Goal: Task Accomplishment & Management: Manage account settings

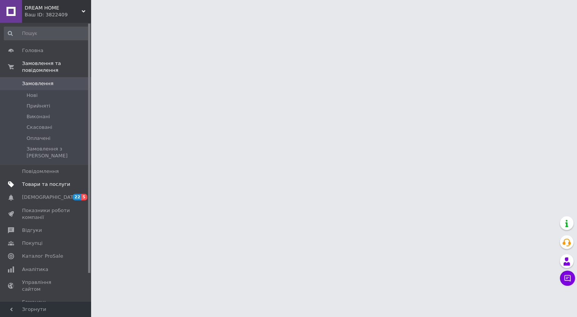
click at [37, 181] on span "Товари та послуги" at bounding box center [46, 184] width 48 height 7
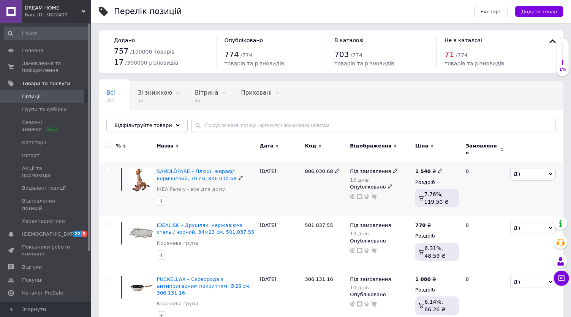
click at [393, 168] on icon at bounding box center [395, 170] width 5 height 5
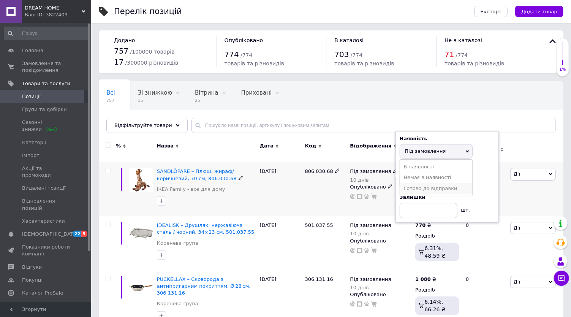
click at [419, 183] on li "Готово до відправки" at bounding box center [436, 188] width 72 height 11
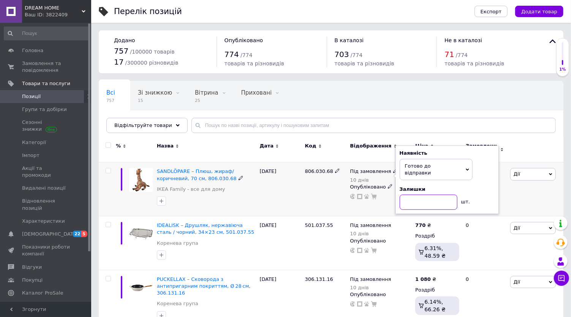
click at [419, 194] on input at bounding box center [428, 201] width 58 height 15
type input "2"
click at [452, 210] on div "1 540 ₴ Роздріб 7.76%, 119.50 ₴" at bounding box center [437, 189] width 48 height 54
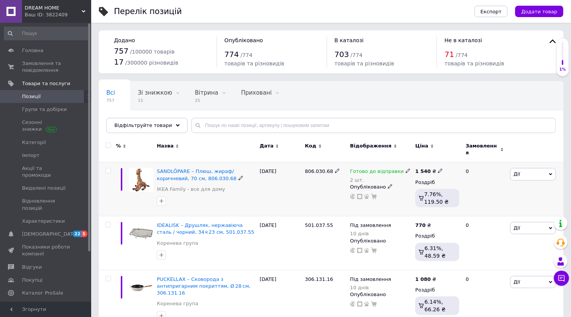
click at [438, 168] on icon at bounding box center [440, 170] width 5 height 5
click at [464, 161] on input "1540" at bounding box center [474, 162] width 58 height 15
type input "1900"
click at [472, 205] on div "0" at bounding box center [484, 189] width 47 height 54
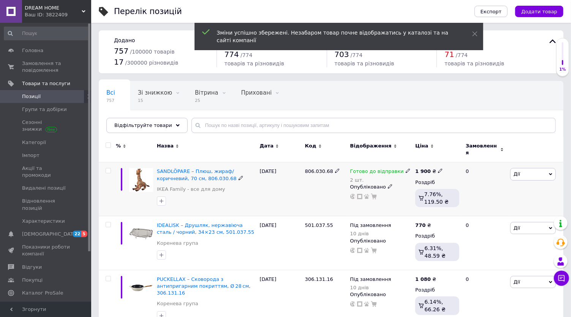
click at [541, 168] on span "Дії" at bounding box center [533, 174] width 46 height 12
click at [496, 217] on li "Знижка" at bounding box center [504, 220] width 101 height 11
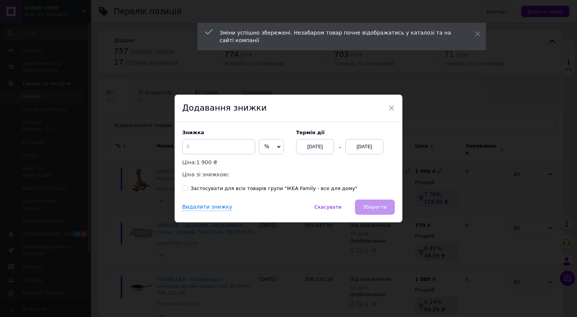
click at [373, 151] on div "[DATE]" at bounding box center [364, 146] width 38 height 15
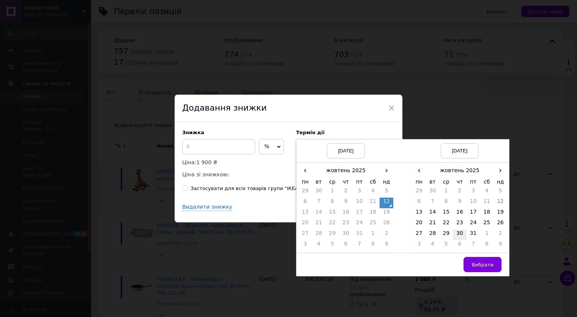
click at [454, 233] on td "30" at bounding box center [460, 234] width 14 height 11
click at [468, 235] on td "31" at bounding box center [474, 234] width 14 height 11
click at [482, 257] on button "Вибрати" at bounding box center [482, 264] width 38 height 15
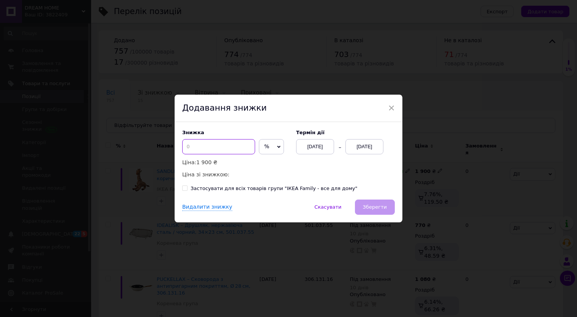
click at [224, 151] on input at bounding box center [218, 146] width 73 height 15
click at [192, 144] on input "20" at bounding box center [218, 146] width 73 height 15
click at [194, 146] on input "20" at bounding box center [218, 146] width 73 height 15
type input "2"
type input "15"
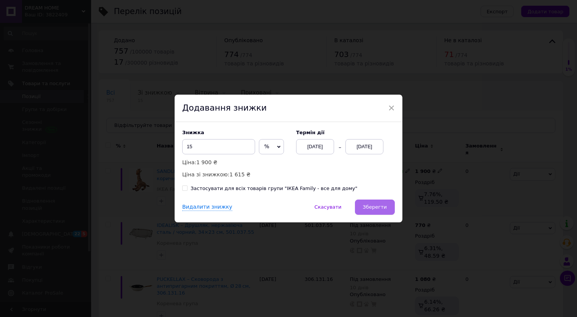
click at [367, 204] on span "Зберегти" at bounding box center [375, 207] width 24 height 6
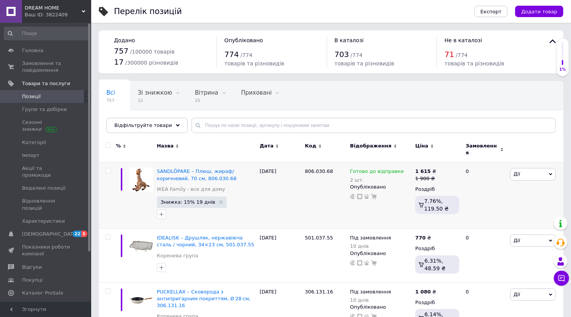
scroll to position [42, 0]
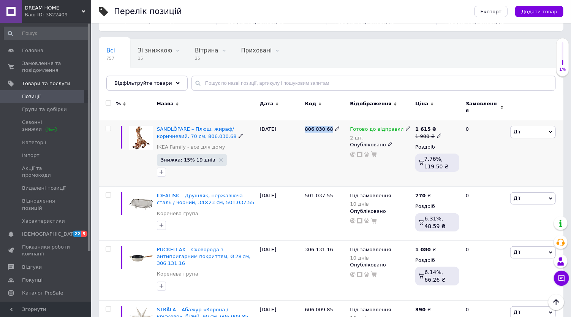
drag, startPoint x: 303, startPoint y: 124, endPoint x: 329, endPoint y: 125, distance: 25.8
click at [329, 125] on div "806.030.68" at bounding box center [325, 153] width 45 height 66
copy span "806.030.68"
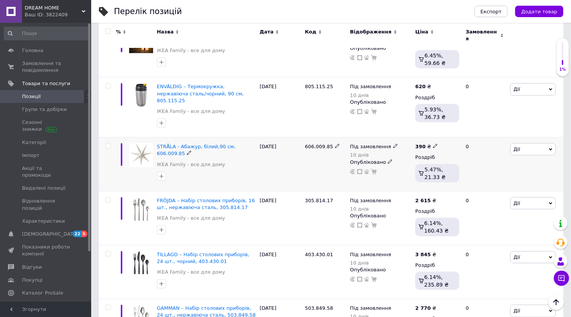
scroll to position [548, 0]
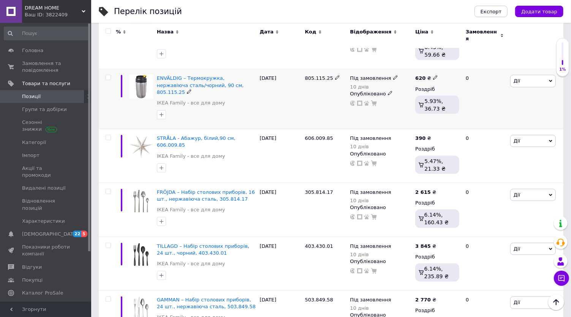
click at [393, 75] on icon at bounding box center [395, 77] width 5 height 5
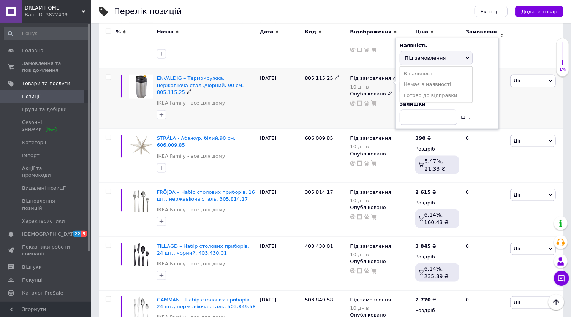
click at [409, 90] on li "Готово до відправки" at bounding box center [436, 95] width 72 height 11
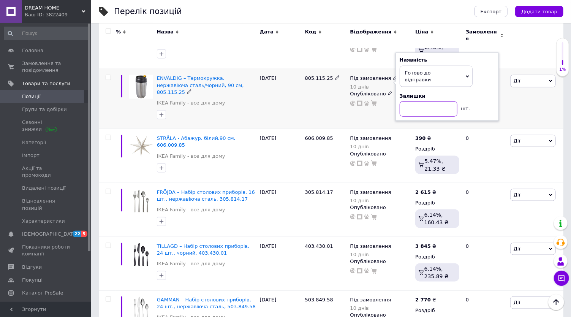
click at [417, 101] on input at bounding box center [428, 108] width 58 height 15
type input "2"
click at [413, 98] on div "620 ₴ Роздріб 5.93%, 36.73 ₴" at bounding box center [437, 99] width 48 height 60
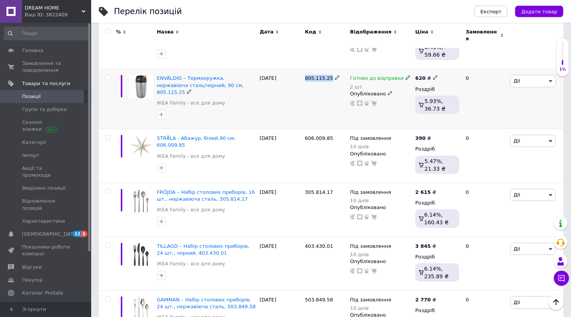
drag, startPoint x: 305, startPoint y: 57, endPoint x: 329, endPoint y: 61, distance: 24.3
click at [329, 69] on div "805.115.25" at bounding box center [325, 99] width 45 height 60
copy span "805.115.25"
click at [524, 75] on span "Дії" at bounding box center [533, 81] width 46 height 12
click at [485, 122] on li "Знижка" at bounding box center [504, 127] width 101 height 11
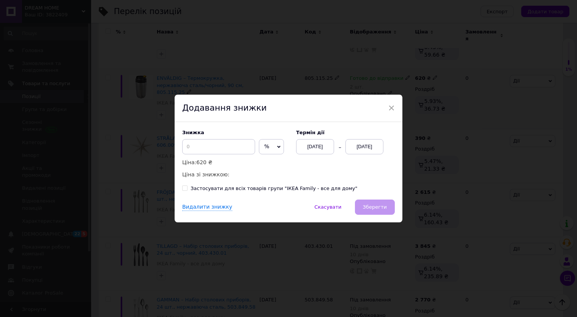
click at [365, 148] on div "[DATE]" at bounding box center [364, 146] width 38 height 15
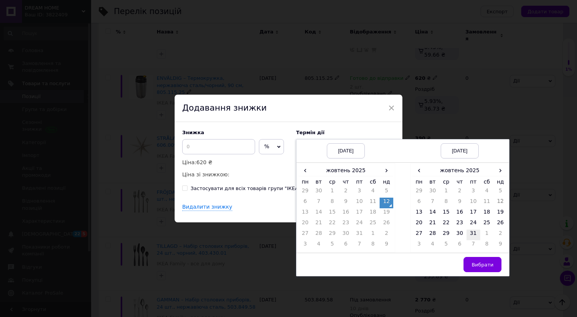
click at [469, 233] on td "31" at bounding box center [474, 234] width 14 height 11
click at [483, 266] on span "Вибрати" at bounding box center [482, 265] width 22 height 6
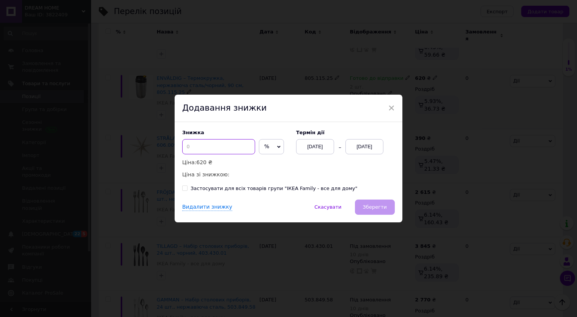
click at [221, 146] on input at bounding box center [218, 146] width 73 height 15
type input "5"
click at [371, 206] on span "Зберегти" at bounding box center [375, 207] width 24 height 6
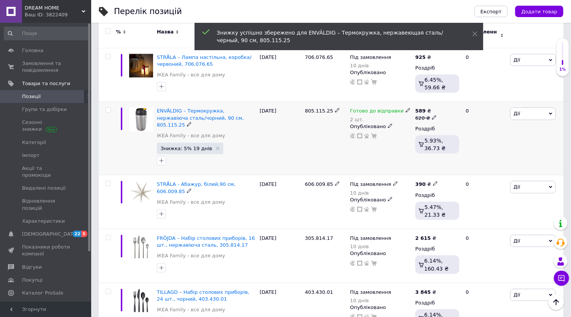
scroll to position [506, 0]
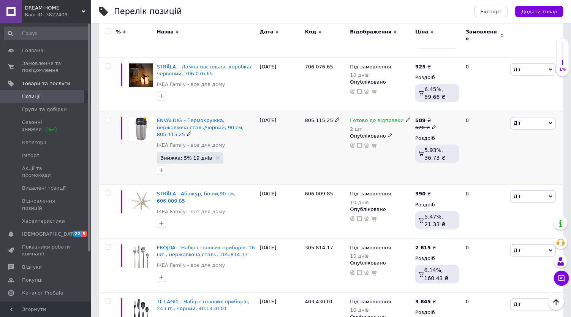
click at [432, 125] on use at bounding box center [434, 127] width 4 height 4
click at [452, 108] on input "620" at bounding box center [470, 115] width 58 height 15
type input "622"
click at [490, 150] on div "0" at bounding box center [484, 147] width 47 height 73
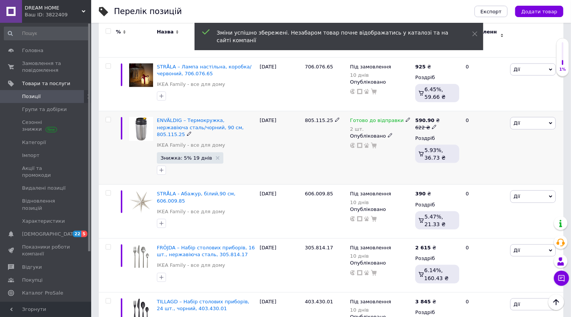
click at [432, 125] on icon at bounding box center [434, 127] width 5 height 5
type input "621"
click at [432, 125] on icon at bounding box center [434, 127] width 5 height 5
type input "620"
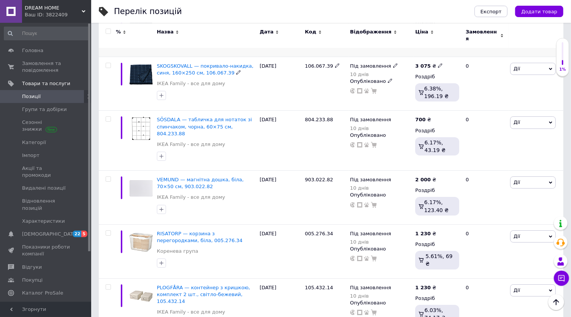
scroll to position [1476, 0]
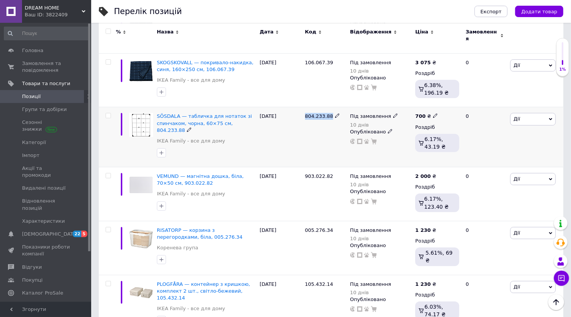
drag, startPoint x: 304, startPoint y: 71, endPoint x: 327, endPoint y: 71, distance: 23.2
click at [327, 107] on div "804.233.88" at bounding box center [325, 137] width 45 height 60
copy span "804.233.88"
click at [527, 113] on span "Дії" at bounding box center [533, 119] width 46 height 12
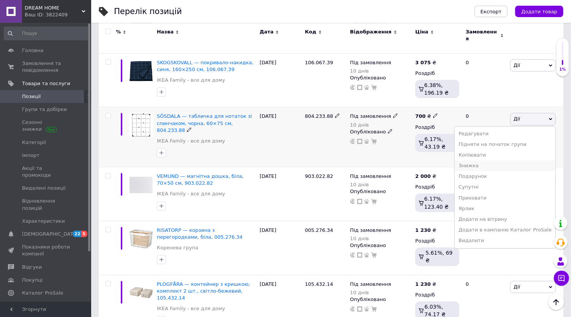
click at [494, 160] on li "Знижка" at bounding box center [504, 165] width 101 height 11
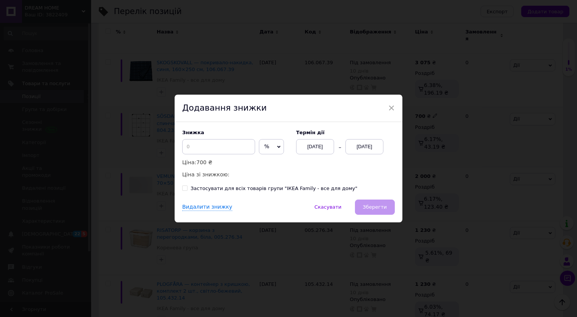
click at [362, 160] on div "Знижка % ₴ Ціна: 700 ₴ Ціна зі знижкою: Термін дії [DATE] [DATE]" at bounding box center [288, 153] width 213 height 49
click at [352, 140] on div "[DATE]" at bounding box center [364, 146] width 38 height 15
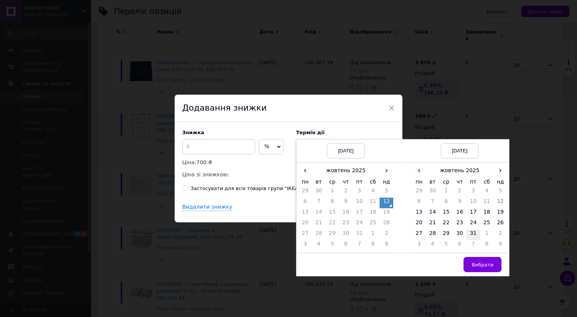
click at [469, 231] on td "31" at bounding box center [474, 234] width 14 height 11
drag, startPoint x: 485, startPoint y: 257, endPoint x: 473, endPoint y: 251, distance: 14.4
click at [486, 257] on button "Вибрати" at bounding box center [482, 264] width 38 height 15
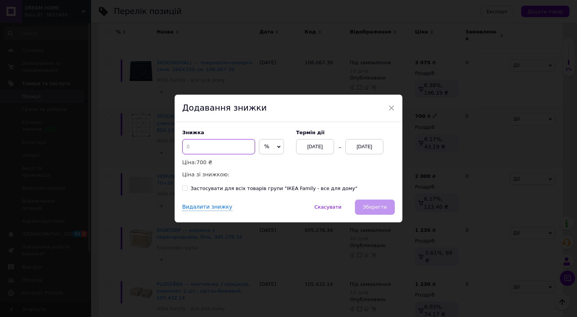
click at [218, 150] on input at bounding box center [218, 146] width 73 height 15
type input "5"
click at [377, 205] on span "Зберегти" at bounding box center [375, 207] width 24 height 6
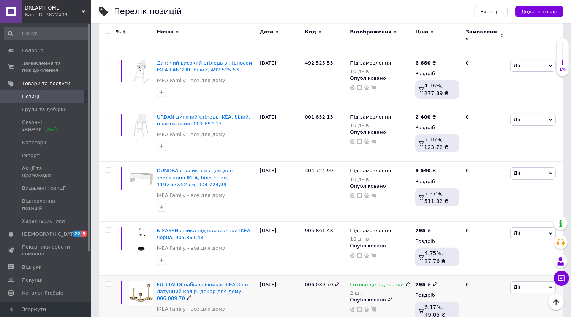
scroll to position [5230, 0]
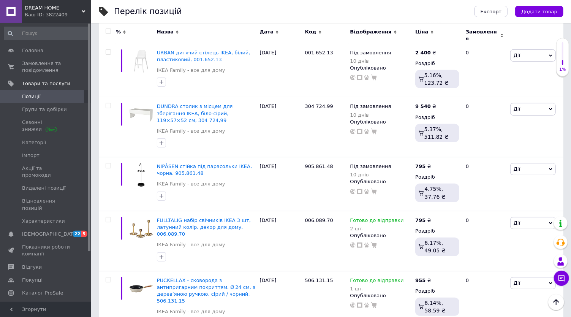
scroll to position [5286, 0]
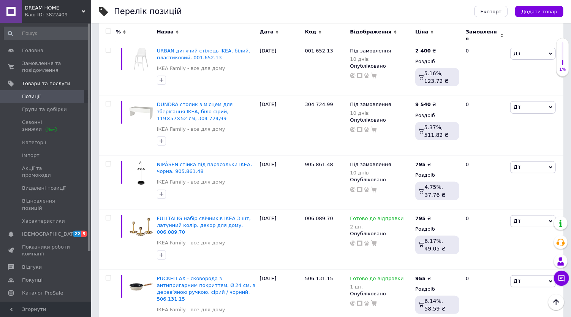
drag, startPoint x: 302, startPoint y: 240, endPoint x: 327, endPoint y: 242, distance: 25.6
copy div "906.070.18"
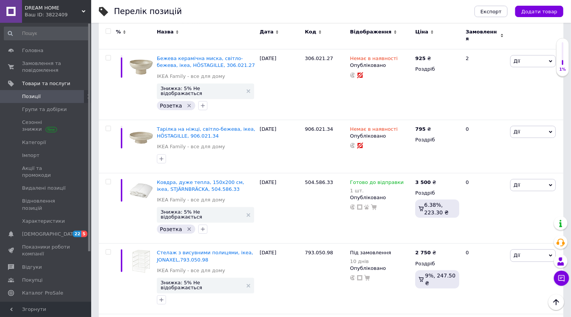
scroll to position [5496, 0]
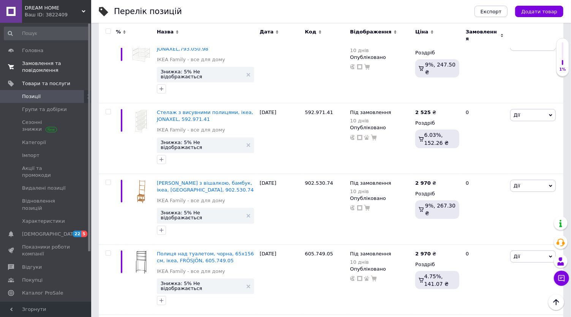
click at [40, 73] on span "Замовлення та повідомлення" at bounding box center [46, 67] width 48 height 14
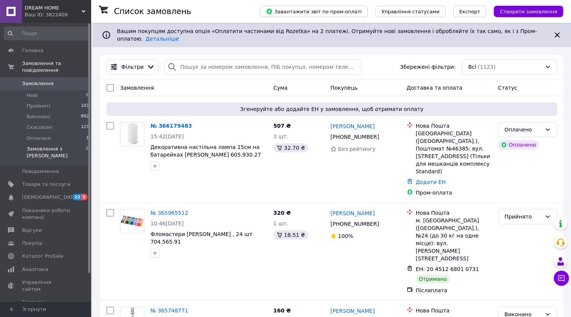
drag, startPoint x: 41, startPoint y: 120, endPoint x: 22, endPoint y: 140, distance: 27.9
click at [22, 143] on li "Замовлення з Розетки 0" at bounding box center [46, 153] width 93 height 21
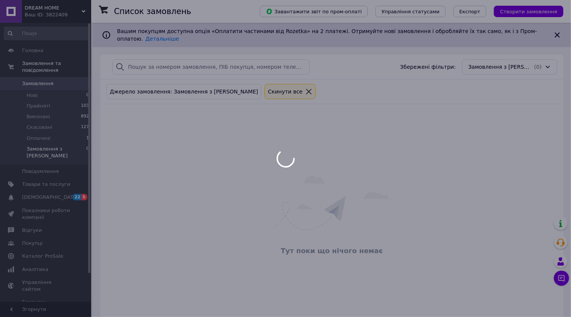
click at [74, 306] on div at bounding box center [285, 158] width 571 height 317
drag, startPoint x: 34, startPoint y: 97, endPoint x: 57, endPoint y: 82, distance: 27.3
click at [34, 97] on div at bounding box center [285, 158] width 571 height 317
